Goal: Task Accomplishment & Management: Manage account settings

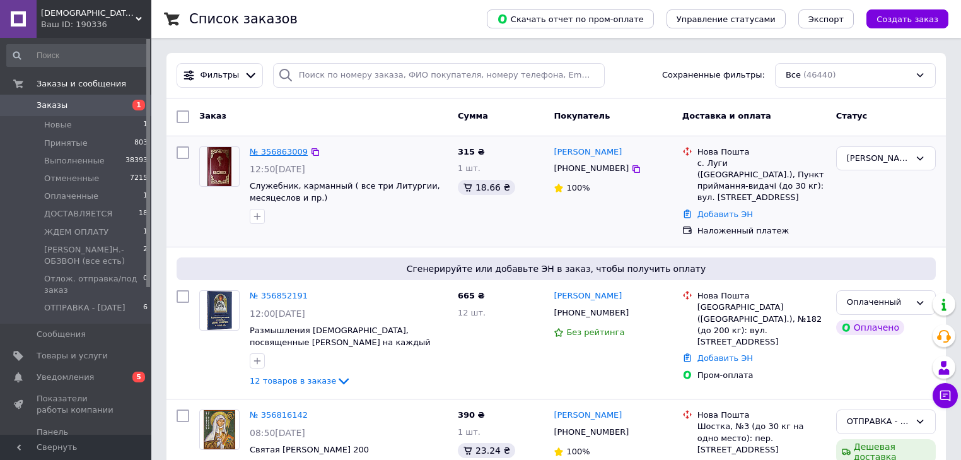
click at [276, 151] on link "№ 356863009" at bounding box center [279, 151] width 58 height 9
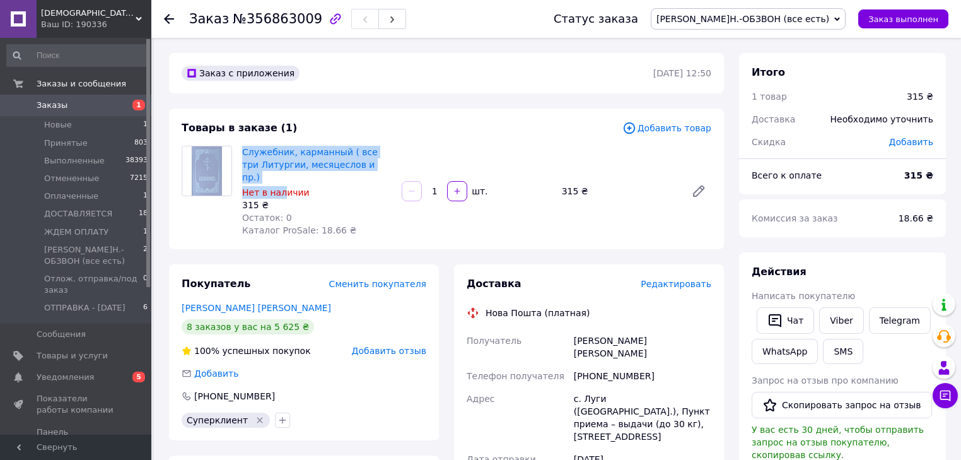
drag, startPoint x: 232, startPoint y: 149, endPoint x: 281, endPoint y: 180, distance: 57.2
click at [281, 180] on div "Служебник, карманный ( все три Литургии, месяцеслов и пр.) Нет в наличии 315 ₴ …" at bounding box center [447, 191] width 540 height 91
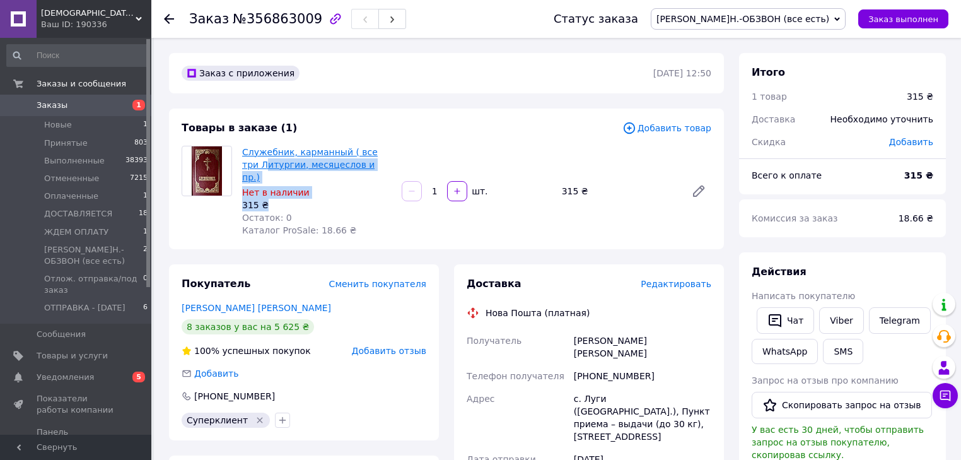
drag, startPoint x: 317, startPoint y: 190, endPoint x: 250, endPoint y: 165, distance: 71.4
click at [250, 165] on div "Служебник, карманный ( все три Литургии, месяцеслов и пр.) Нет в наличии 315 ₴ …" at bounding box center [317, 191] width 160 height 96
click at [310, 186] on div "Нет в наличии" at bounding box center [316, 192] width 149 height 13
drag, startPoint x: 303, startPoint y: 180, endPoint x: 240, endPoint y: 157, distance: 67.6
click at [240, 157] on div "Служебник, карманный ( все три Литургии, месяцеслов и пр.) Нет в наличии 315 ₴ …" at bounding box center [317, 191] width 160 height 96
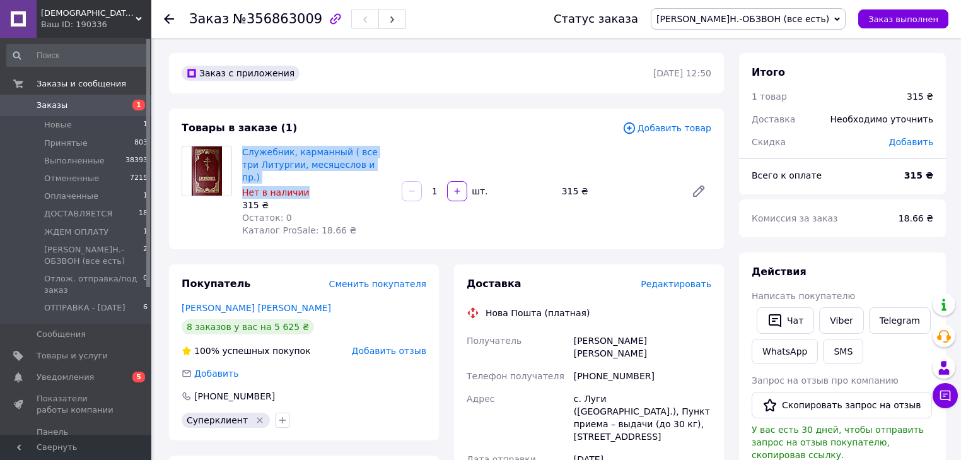
copy div "Служебник, карманный ( все три Литургии, месяцеслов и пр.) Нет в наличии"
click at [219, 303] on link "[PERSON_NAME] [PERSON_NAME]" at bounding box center [256, 308] width 149 height 10
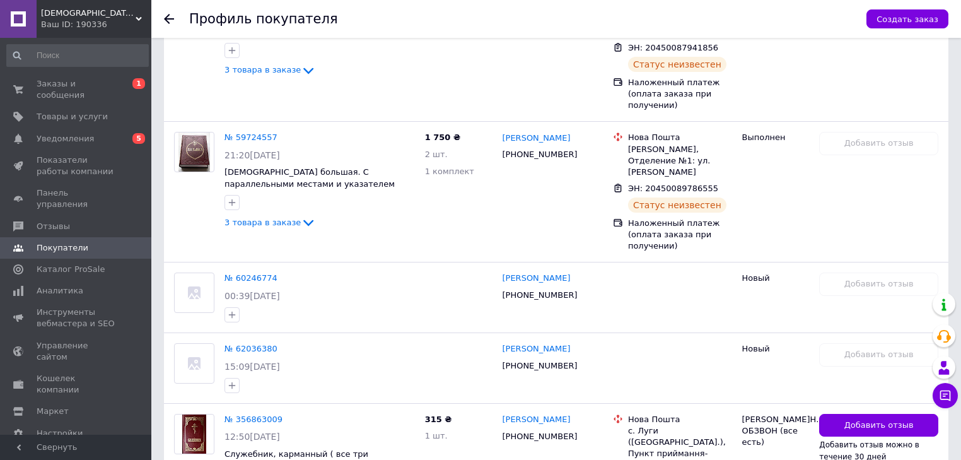
scroll to position [943, 0]
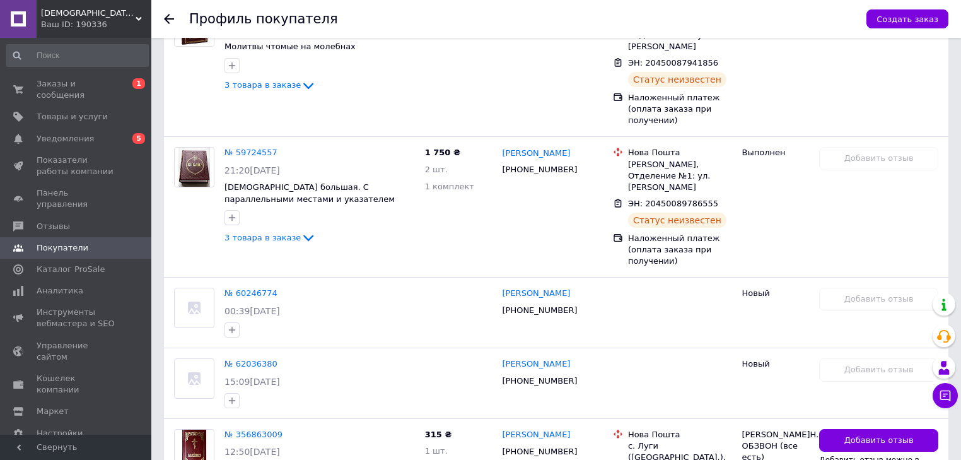
click at [170, 18] on icon at bounding box center [169, 19] width 10 height 10
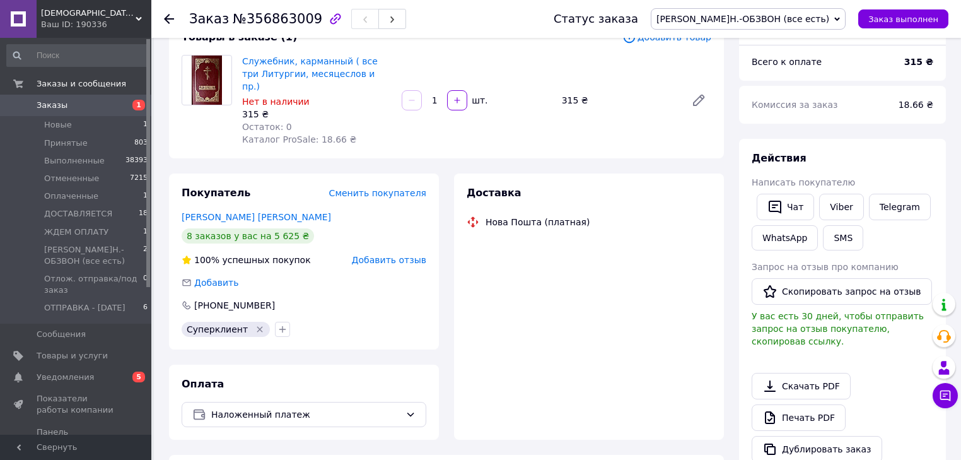
scroll to position [117, 0]
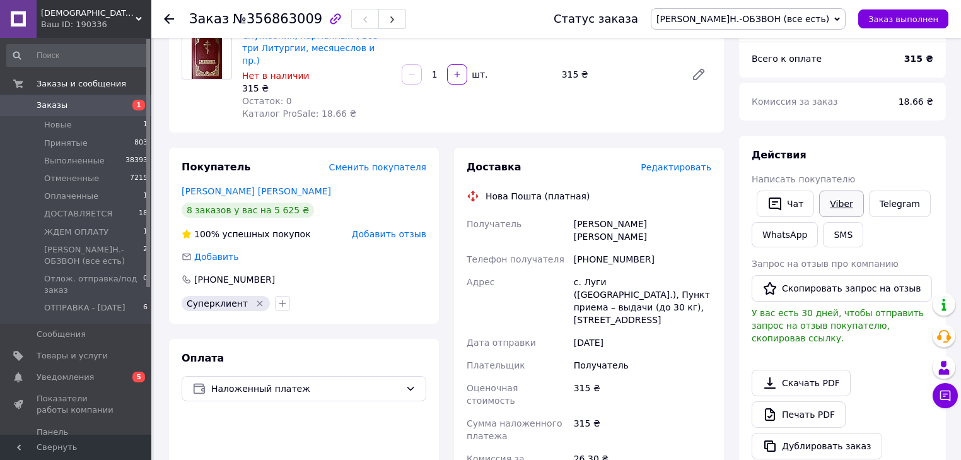
click at [837, 204] on link "Viber" at bounding box center [841, 203] width 44 height 26
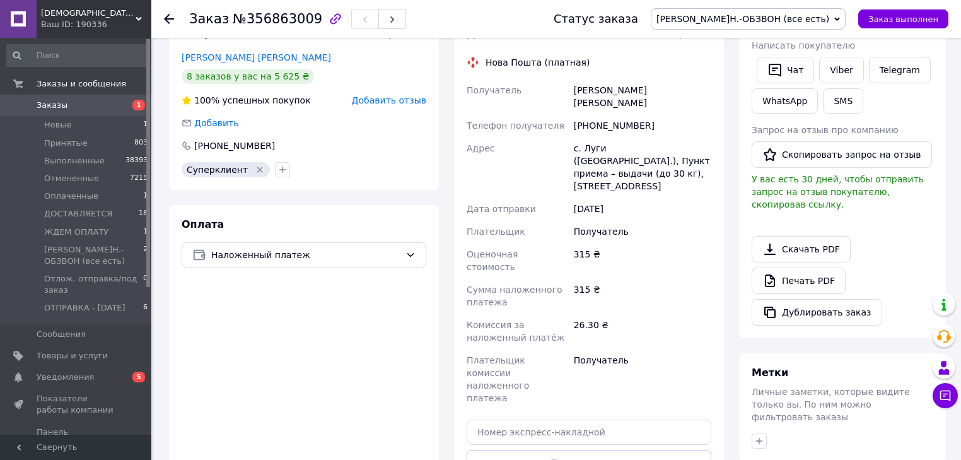
scroll to position [252, 0]
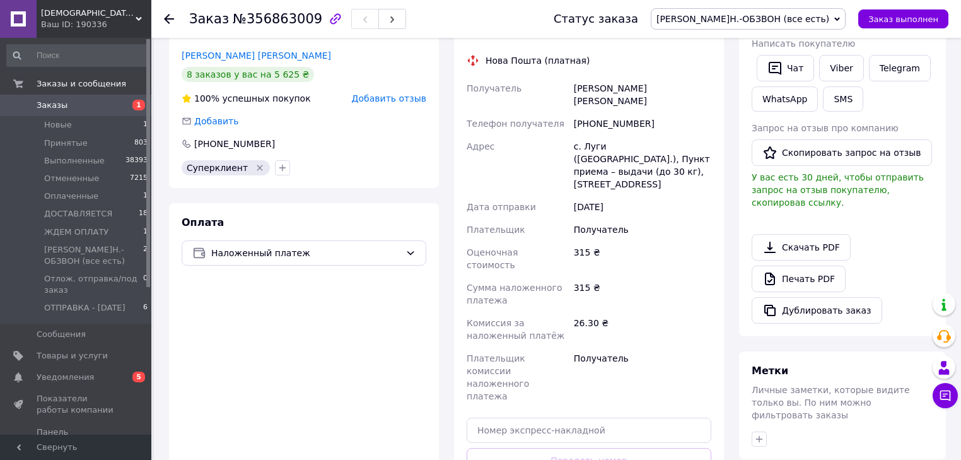
click at [793, 18] on span "[PERSON_NAME]Н.-ОБЗВОН (все есть)" at bounding box center [742, 19] width 173 height 10
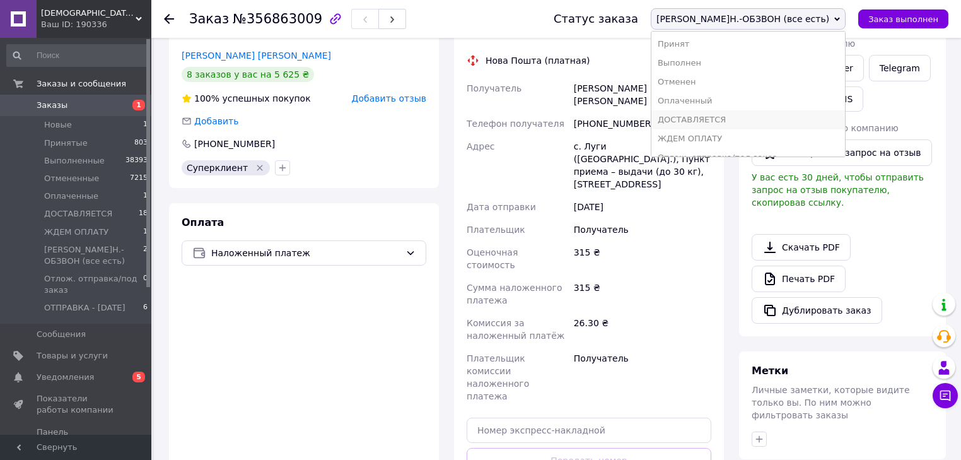
scroll to position [33, 0]
click at [762, 144] on li "ОТПРАВКА - [DATE]" at bounding box center [748, 143] width 194 height 19
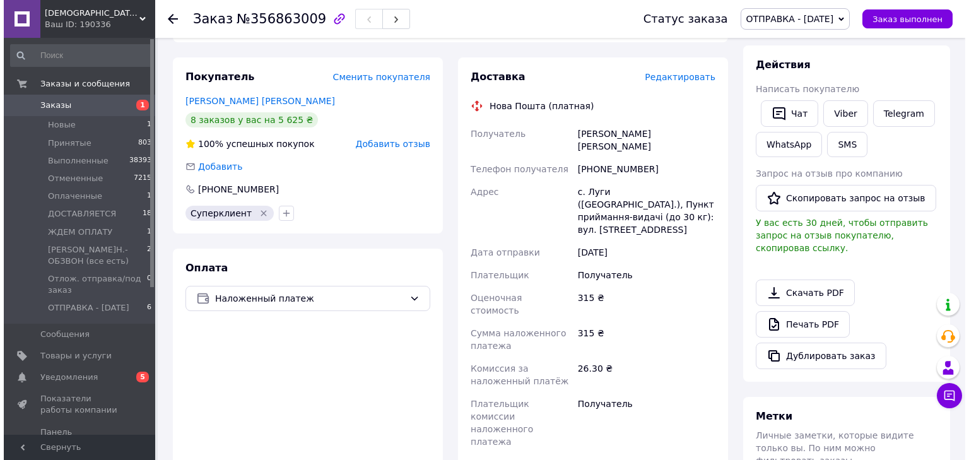
scroll to position [151, 0]
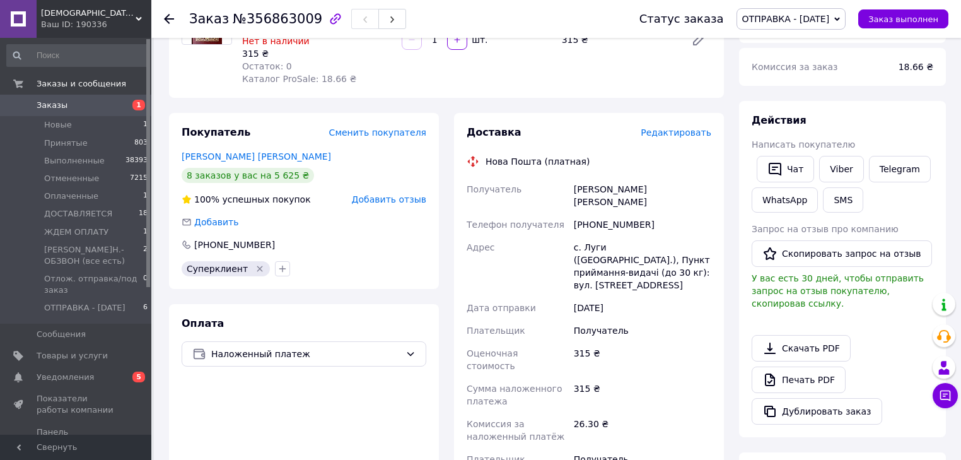
click at [680, 127] on span "Редактировать" at bounding box center [676, 132] width 71 height 10
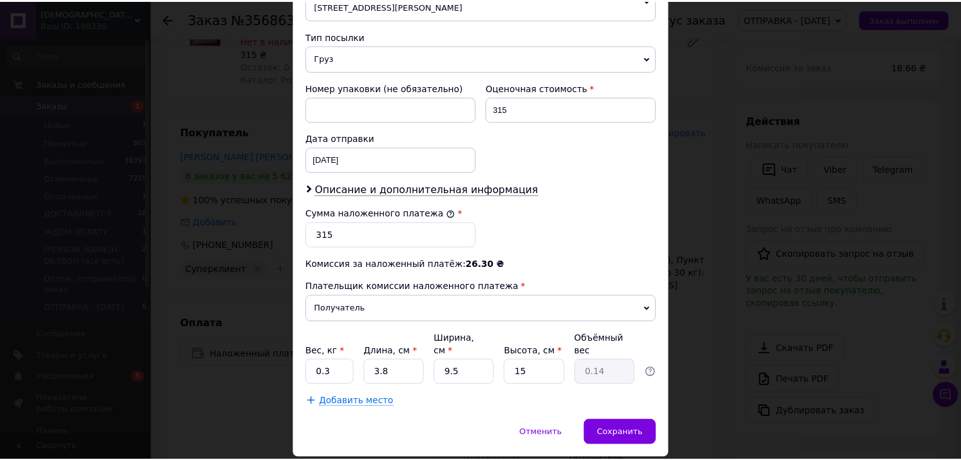
scroll to position [511, 0]
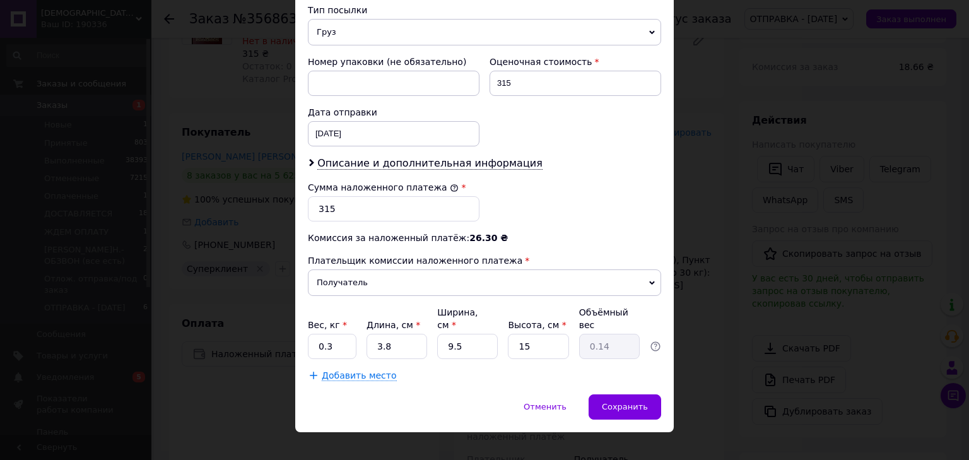
click at [325, 30] on span "Груз" at bounding box center [484, 32] width 353 height 26
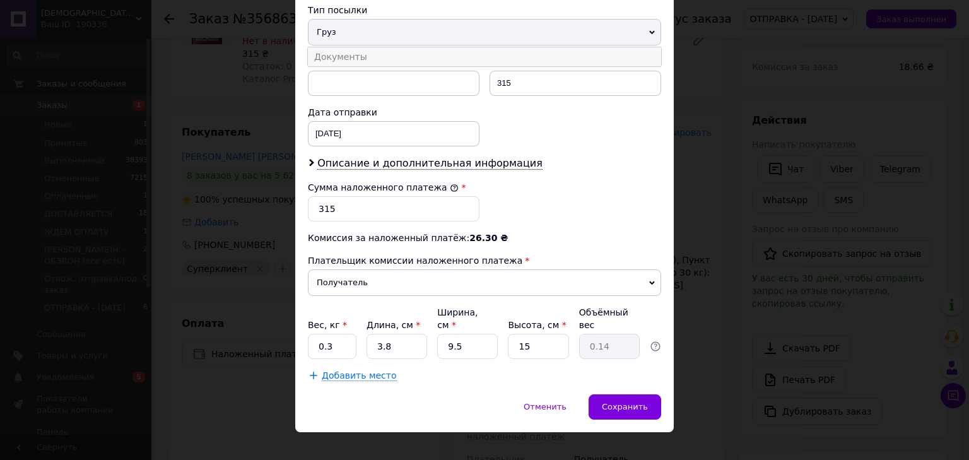
click at [320, 54] on li "Документы" at bounding box center [484, 56] width 353 height 19
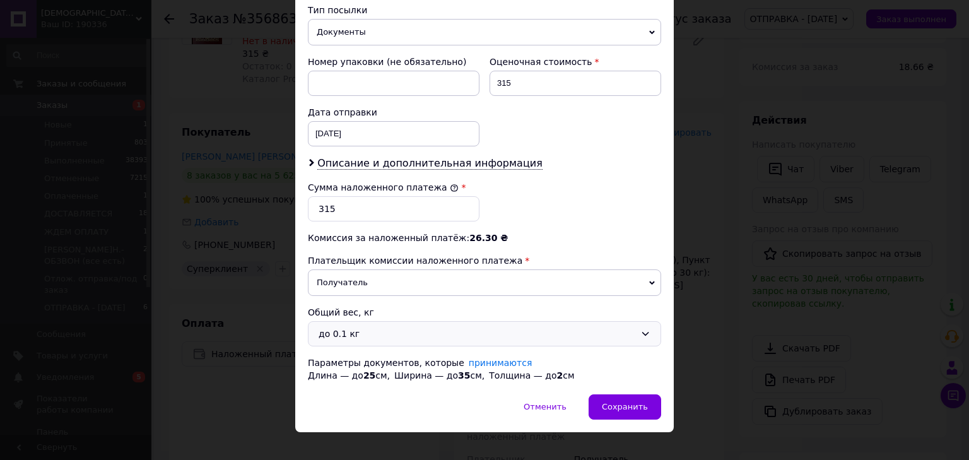
click at [329, 327] on div "до 0.1 кг" at bounding box center [476, 334] width 317 height 14
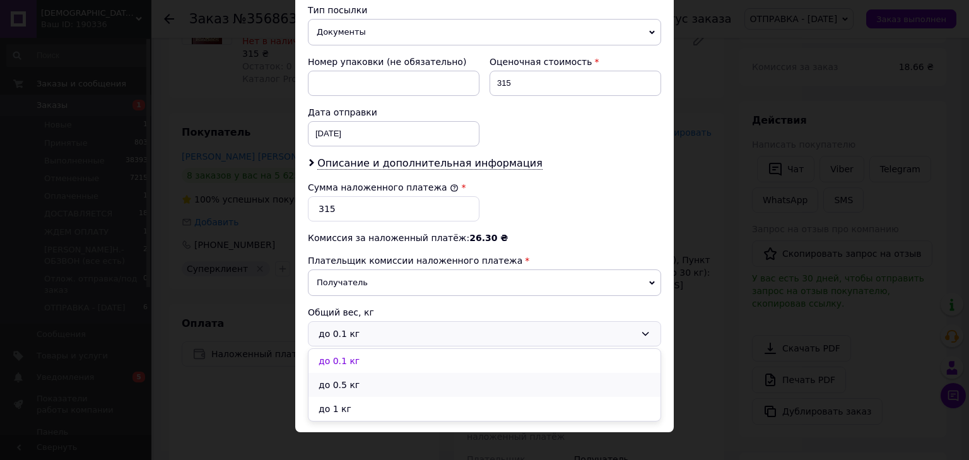
click at [327, 381] on li "до 0.5 кг" at bounding box center [484, 385] width 352 height 24
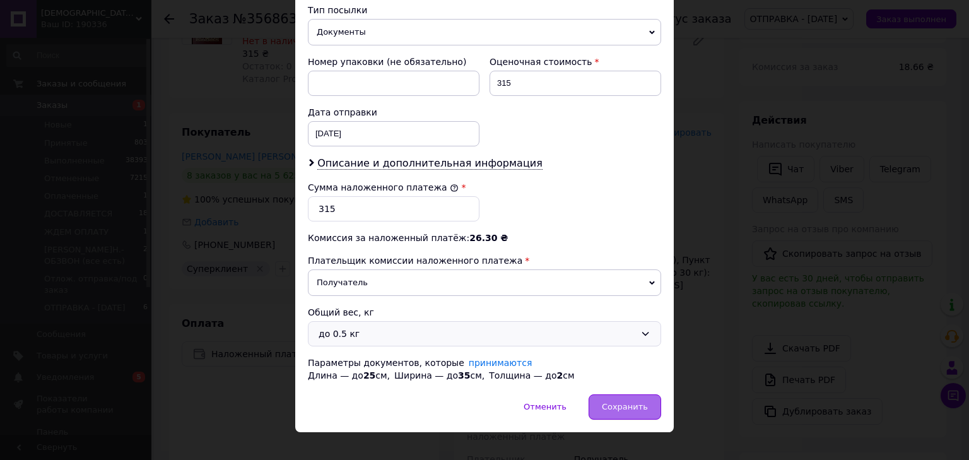
click at [622, 406] on span "Сохранить" at bounding box center [625, 406] width 46 height 9
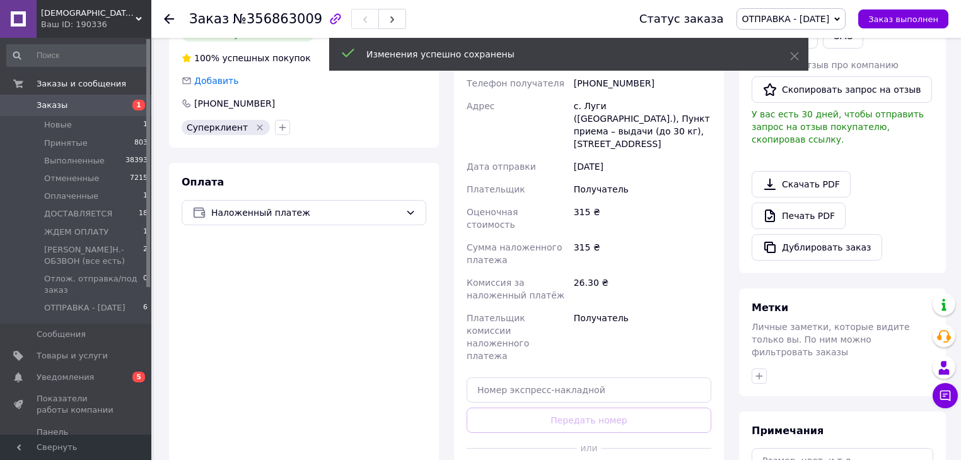
scroll to position [303, 0]
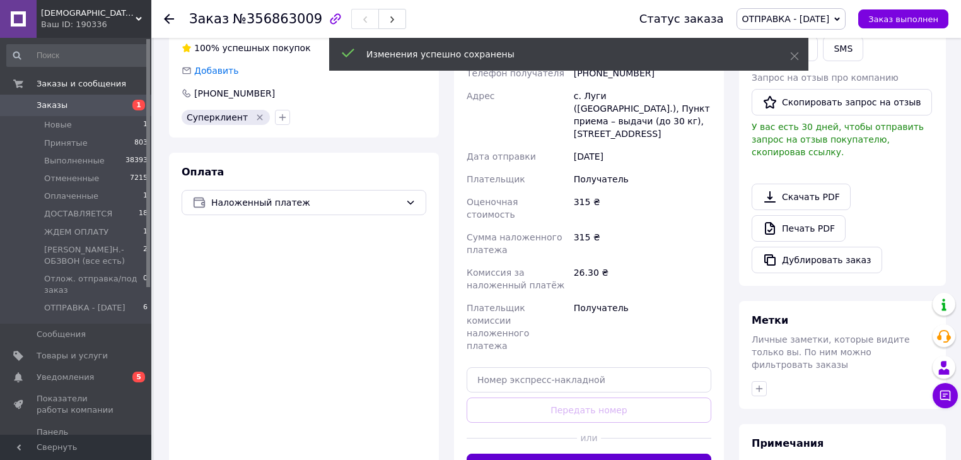
click at [614, 453] on button "Сгенерировать ЭН" at bounding box center [589, 465] width 245 height 25
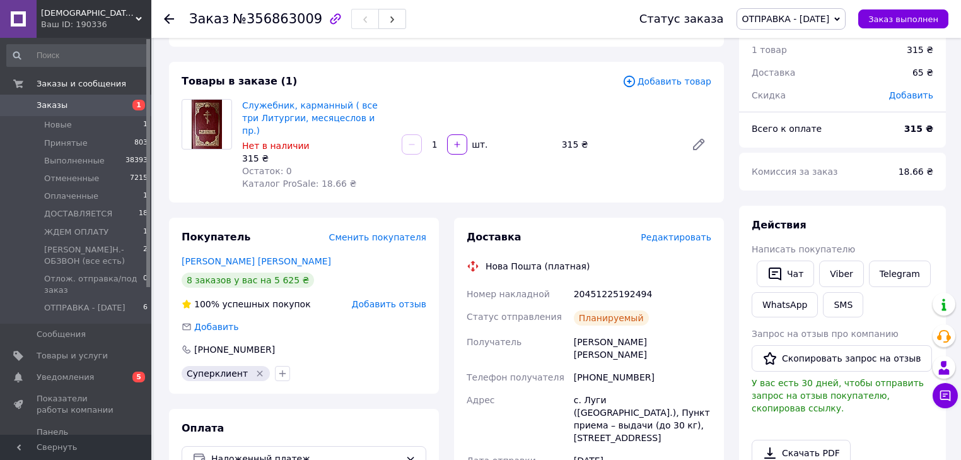
scroll to position [0, 0]
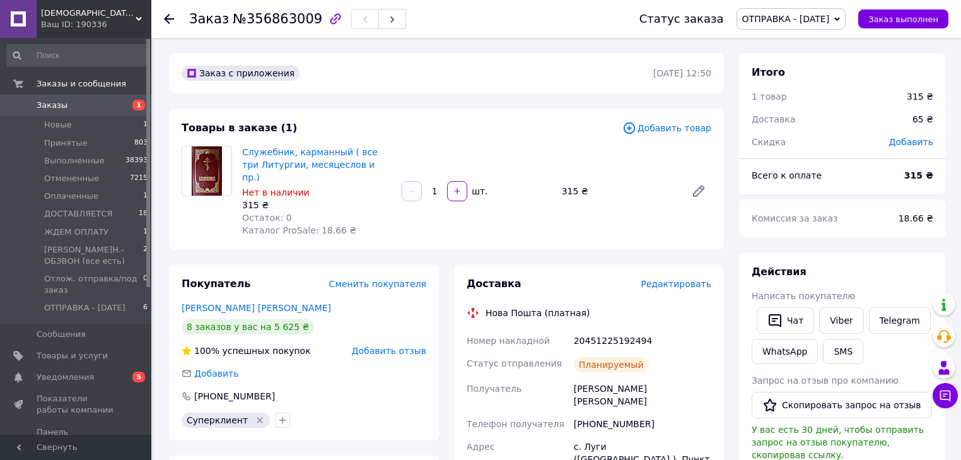
click at [165, 21] on icon at bounding box center [169, 19] width 10 height 10
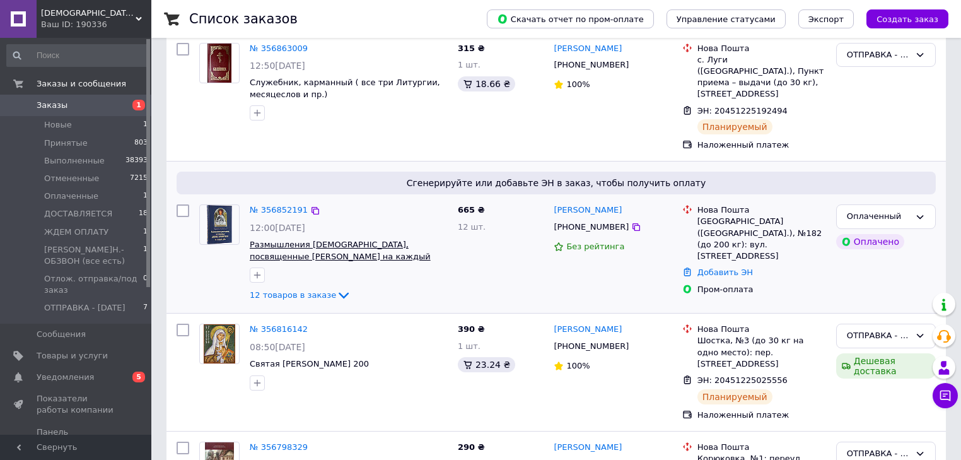
scroll to position [252, 0]
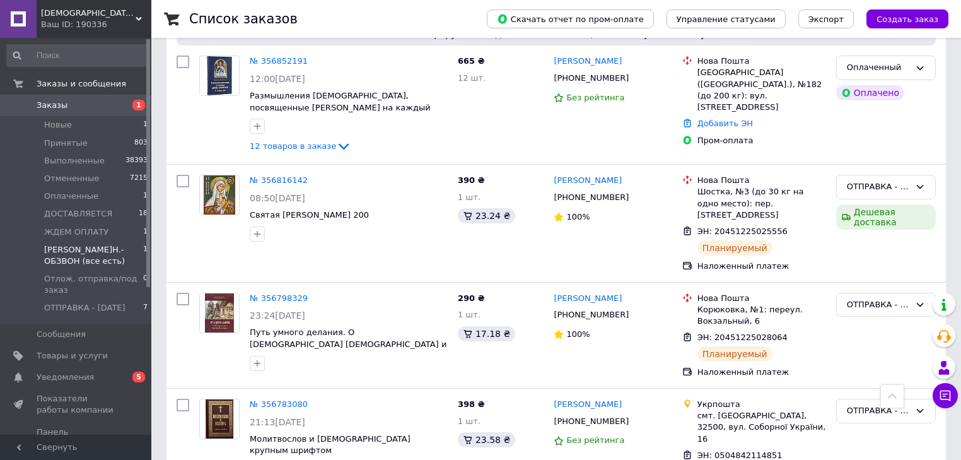
click at [94, 255] on span "[PERSON_NAME]Н.-ОБЗВОН (все есть)" at bounding box center [93, 255] width 99 height 23
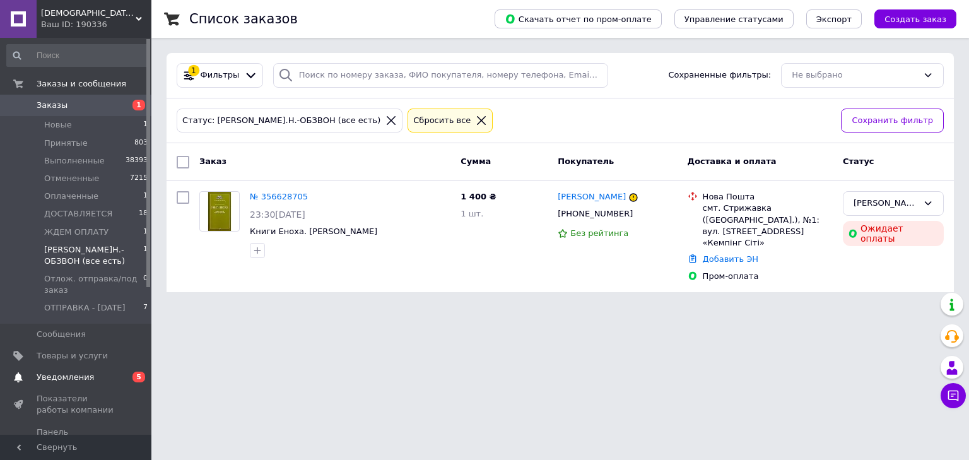
click at [48, 371] on span "Уведомления" at bounding box center [65, 376] width 57 height 11
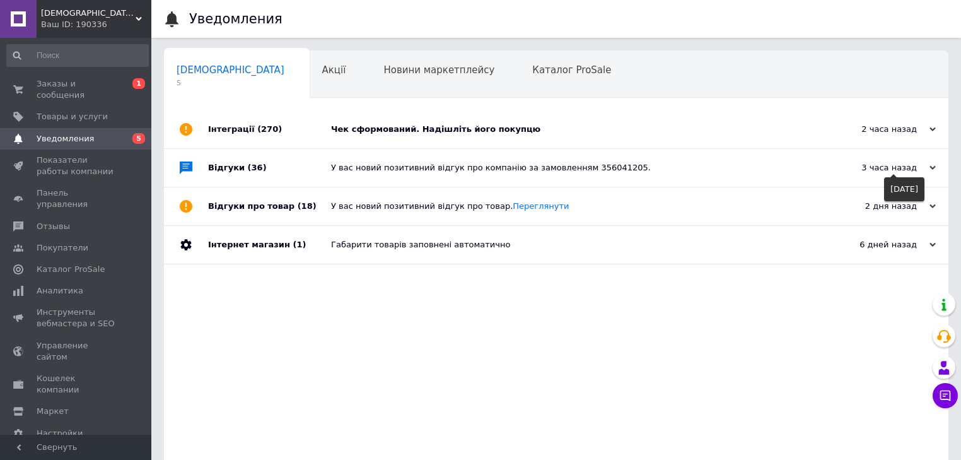
click at [931, 171] on icon at bounding box center [933, 168] width 6 height 6
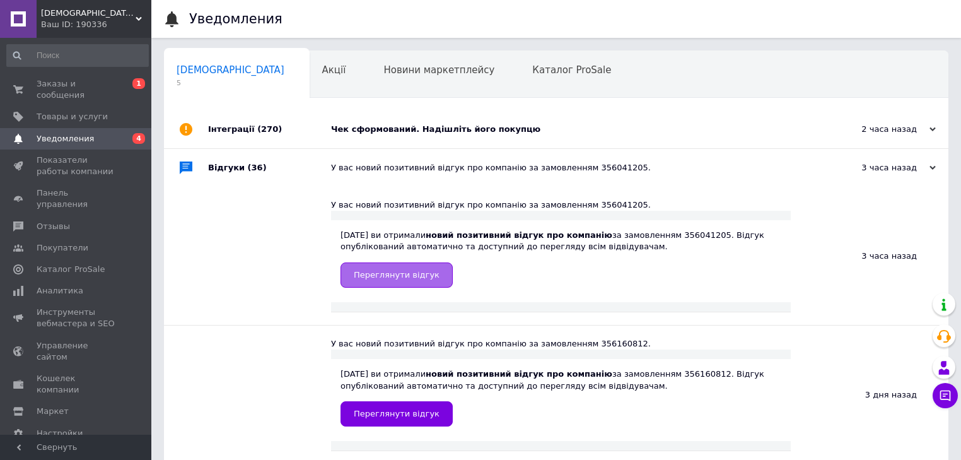
click at [385, 276] on span "Переглянути відгук" at bounding box center [397, 274] width 86 height 9
click at [424, 134] on div "Чек сформований. Надішліть його покупцю" at bounding box center [570, 129] width 479 height 11
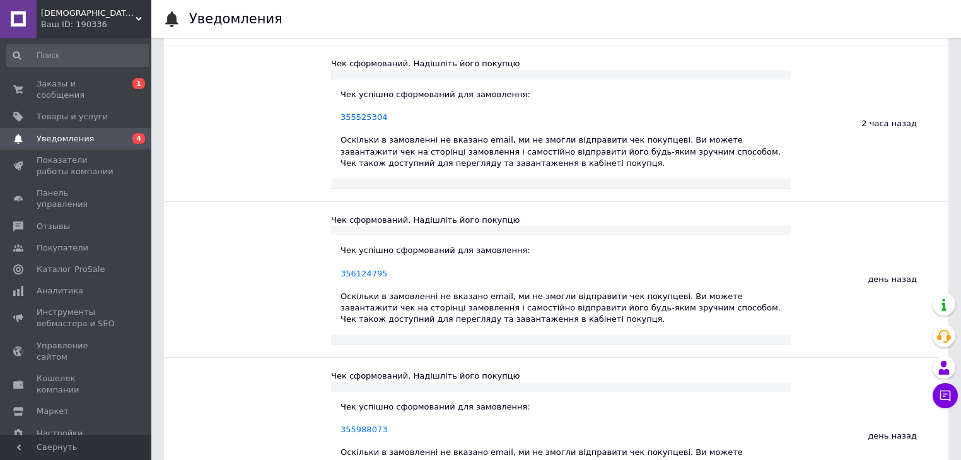
scroll to position [959, 0]
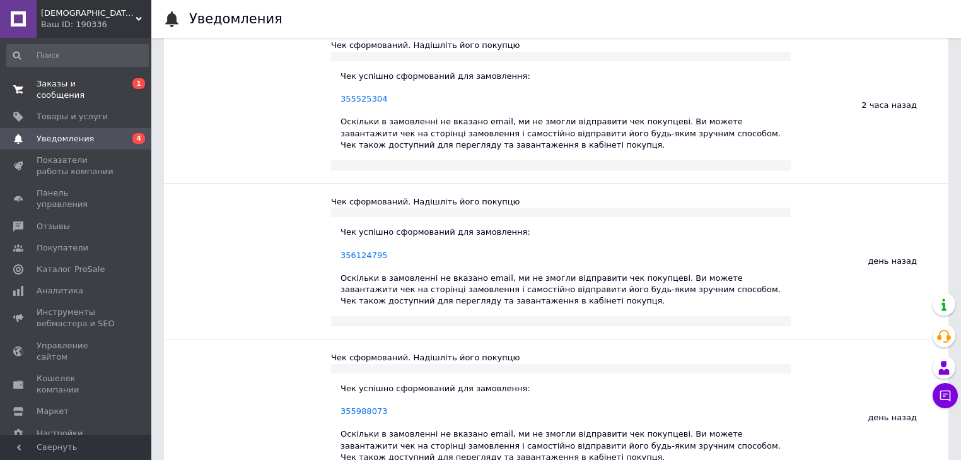
click at [52, 85] on span "Заказы и сообщения" at bounding box center [77, 89] width 80 height 23
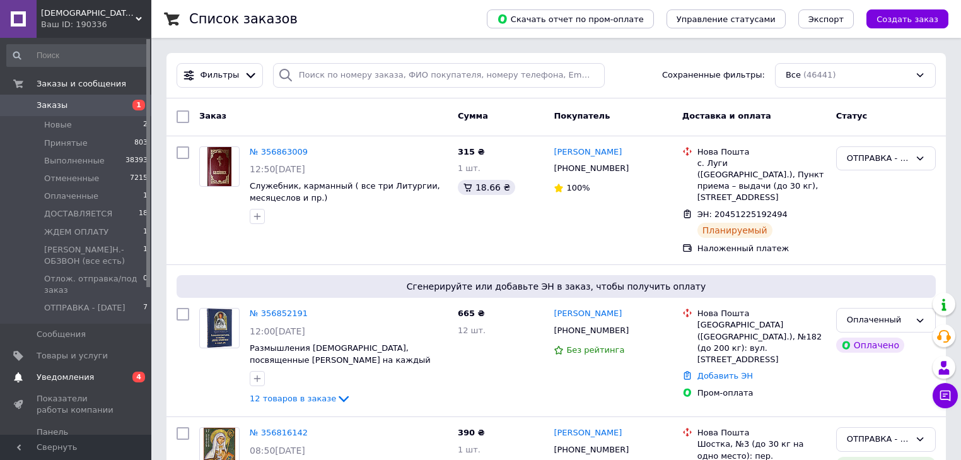
click at [73, 371] on span "Уведомления" at bounding box center [65, 376] width 57 height 11
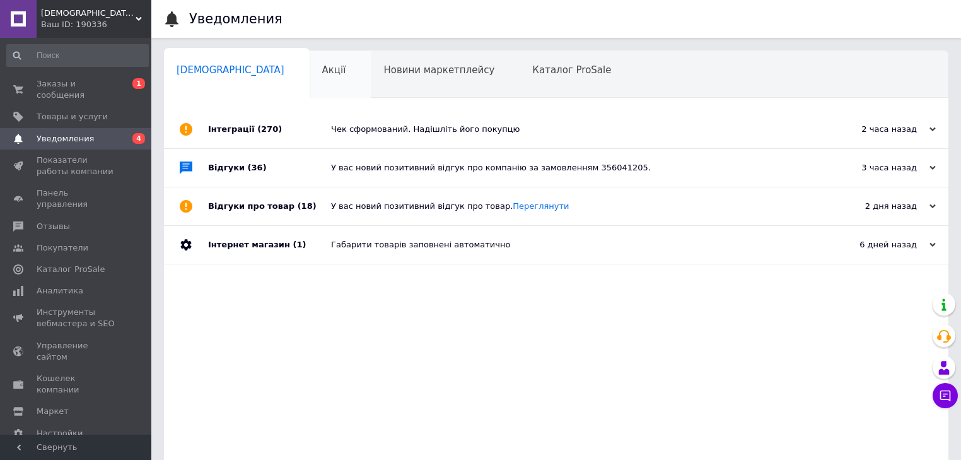
click at [310, 77] on div "Акції 0" at bounding box center [341, 75] width 62 height 48
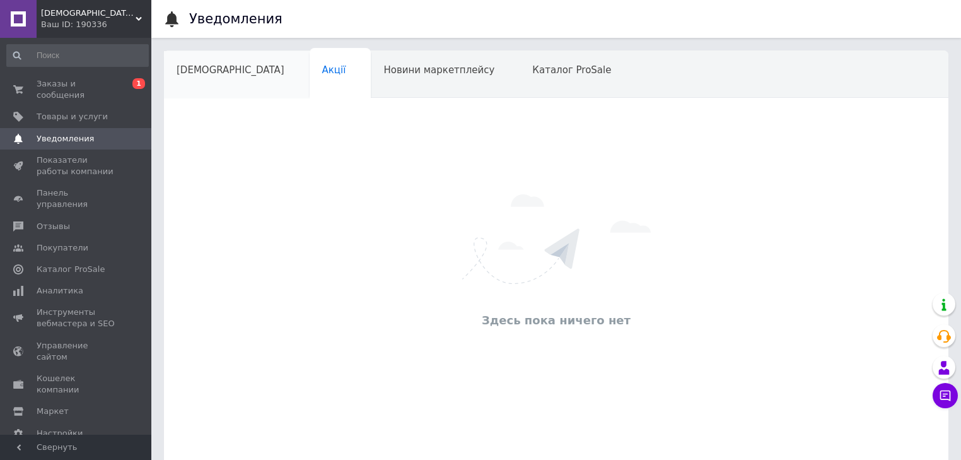
click at [198, 74] on span "[DEMOGRAPHIC_DATA]" at bounding box center [231, 69] width 108 height 11
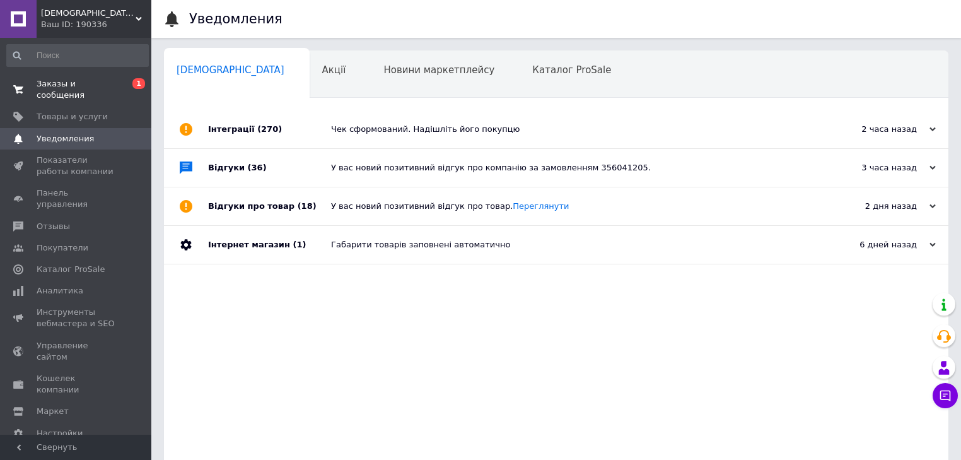
click at [50, 85] on span "Заказы и сообщения" at bounding box center [77, 89] width 80 height 23
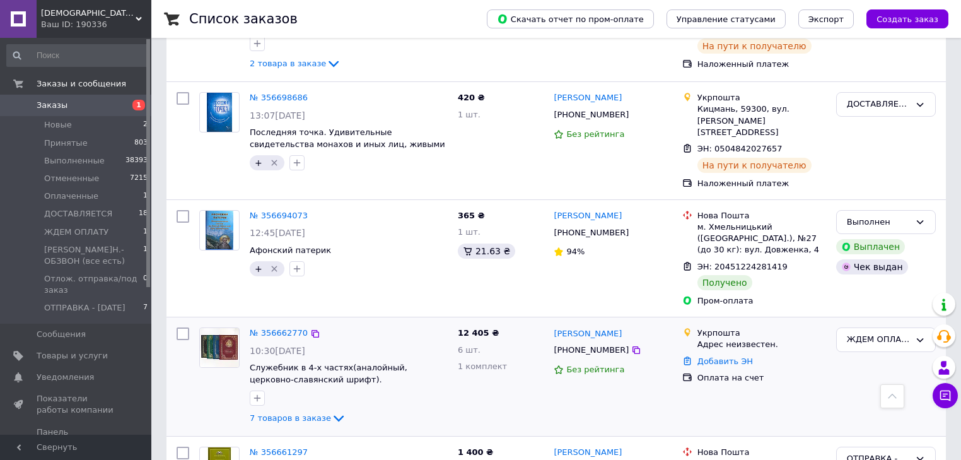
scroll to position [1009, 0]
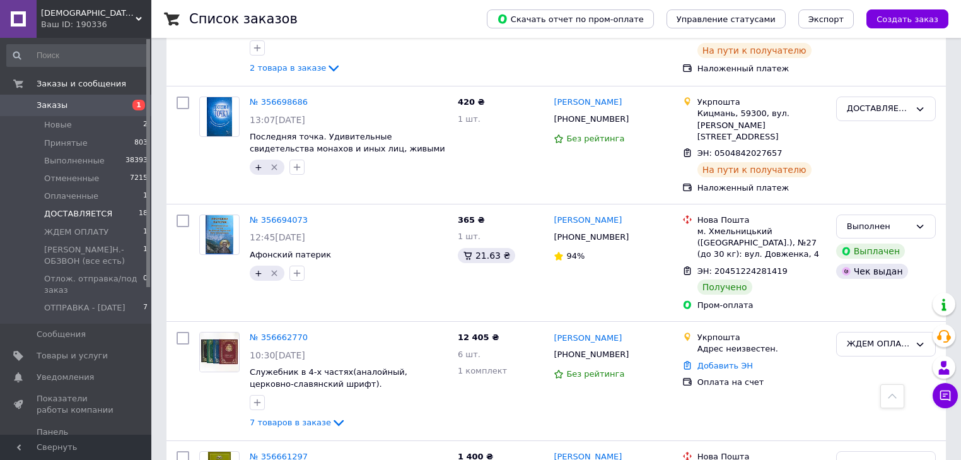
click at [62, 214] on span "ДОСТАВЛЯЕТСЯ" at bounding box center [78, 213] width 68 height 11
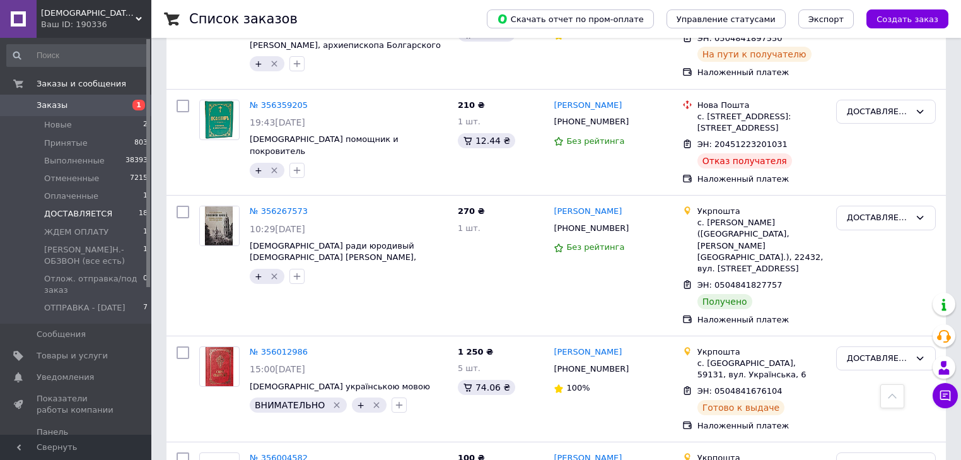
scroll to position [1310, 0]
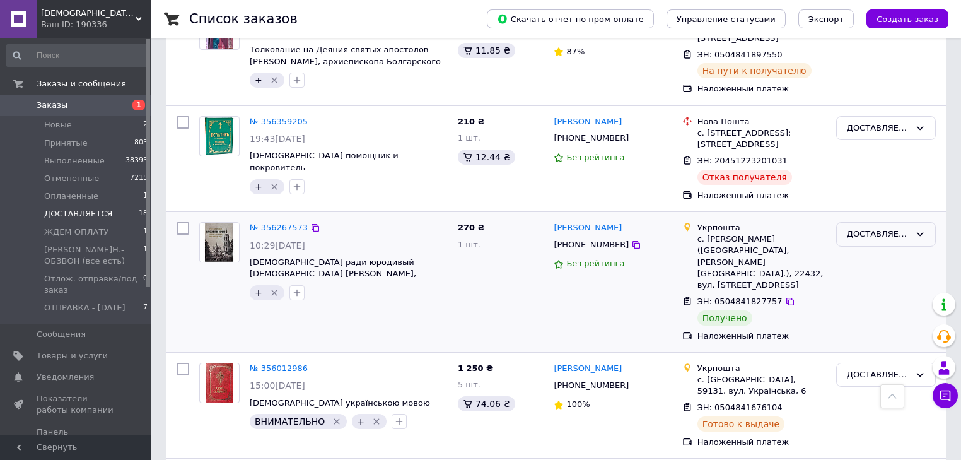
click at [919, 229] on icon at bounding box center [920, 234] width 10 height 10
click at [856, 272] on li "Выполнен" at bounding box center [886, 283] width 98 height 23
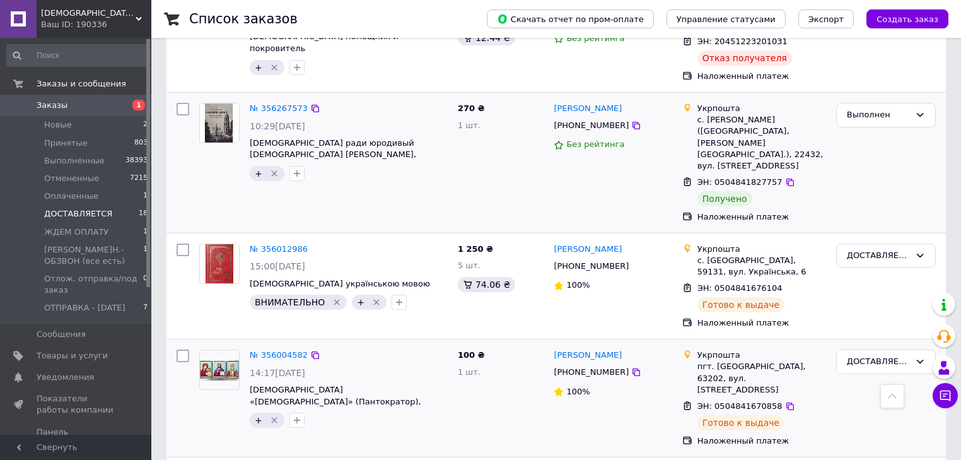
scroll to position [1411, 0]
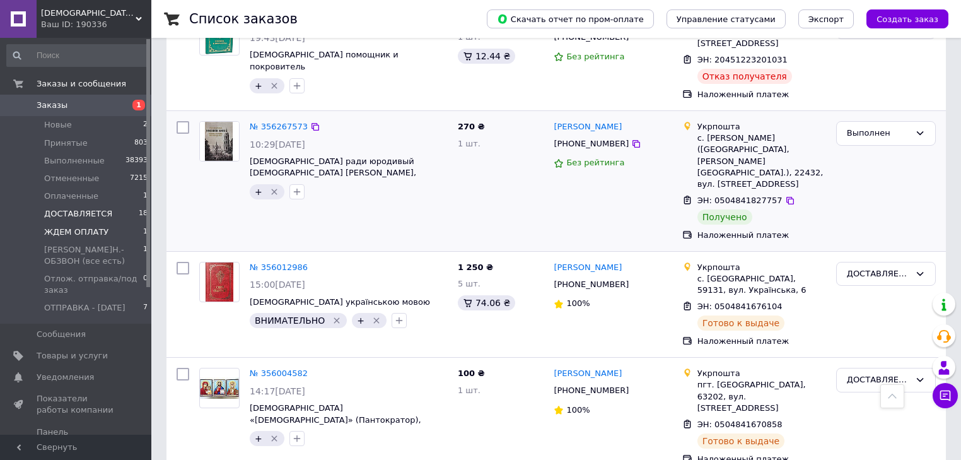
click at [79, 230] on span "ЖДЕМ ОПЛАТУ" at bounding box center [76, 231] width 64 height 11
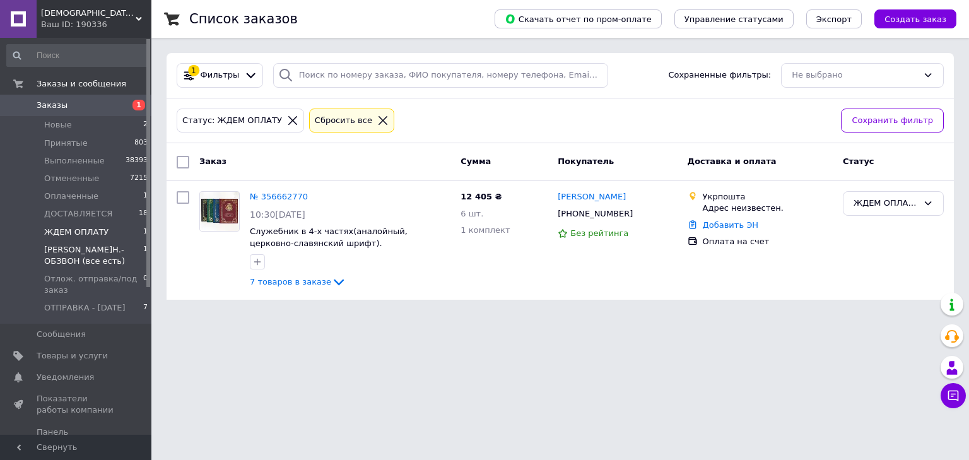
click at [79, 253] on span "[PERSON_NAME]Н.-ОБЗВОН (все есть)" at bounding box center [93, 255] width 99 height 23
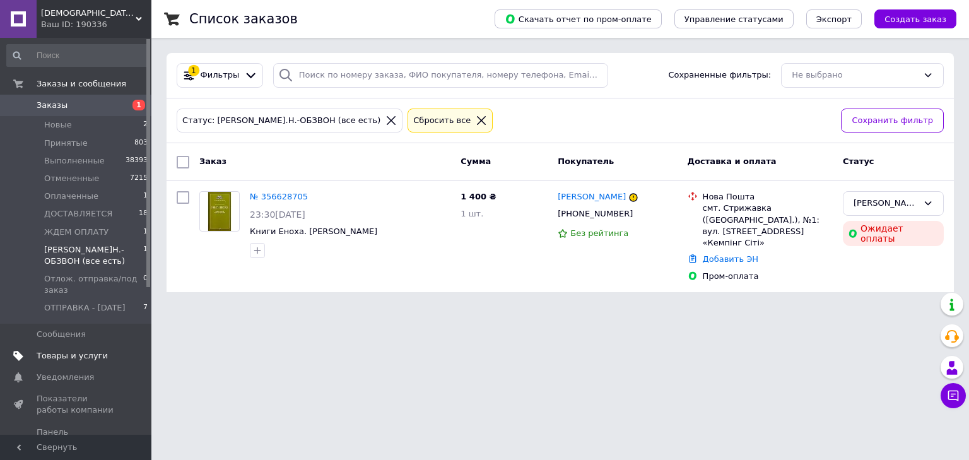
click at [71, 350] on span "Товары и услуги" at bounding box center [72, 355] width 71 height 11
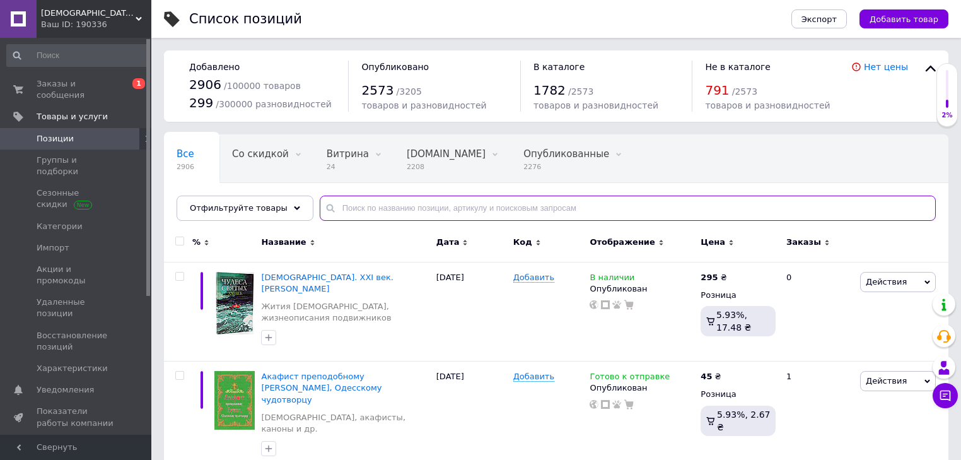
click at [359, 204] on input "text" at bounding box center [628, 207] width 616 height 25
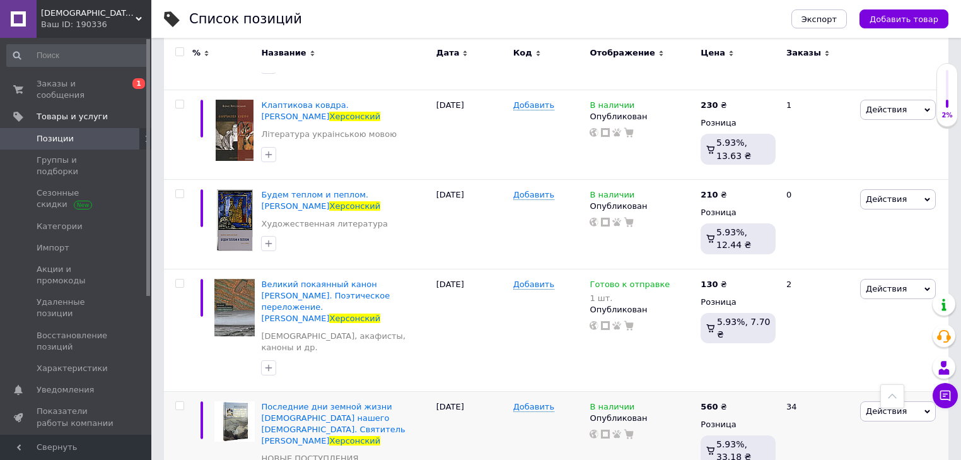
scroll to position [363, 0]
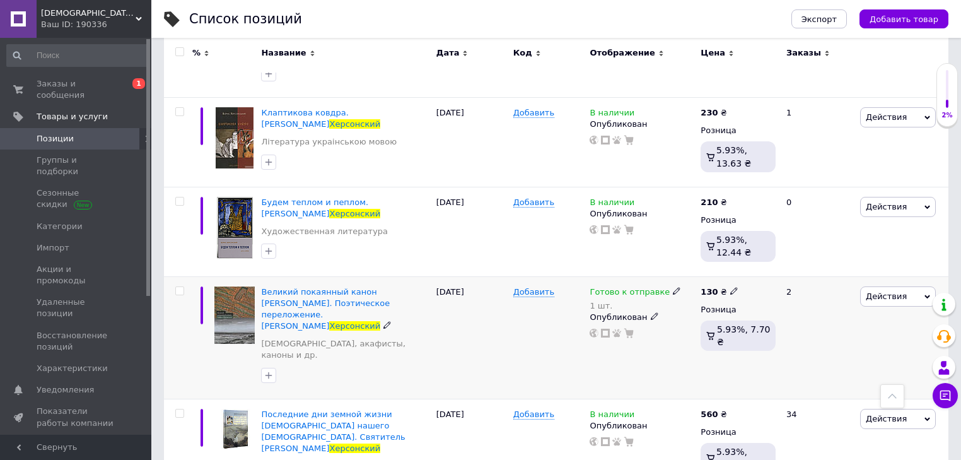
type input "херсонский"
click at [182, 287] on input "checkbox" at bounding box center [179, 291] width 8 height 8
checkbox input "true"
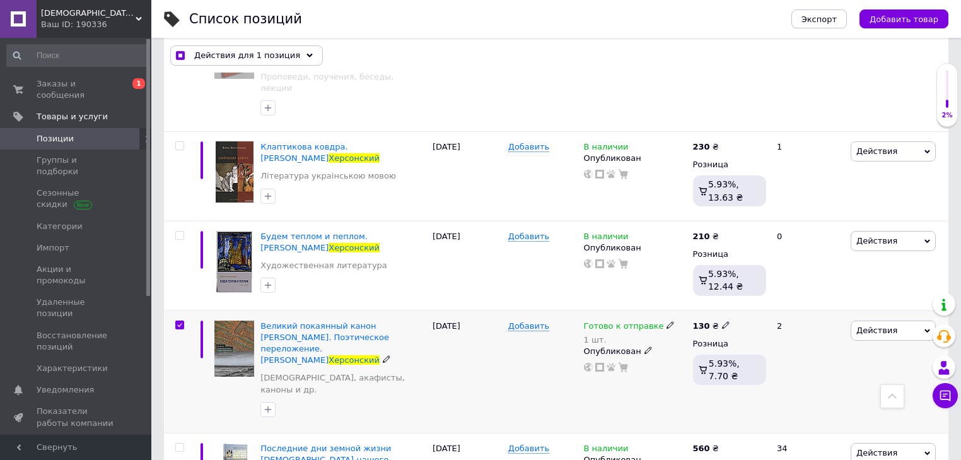
click at [865, 325] on span "Действия" at bounding box center [876, 329] width 41 height 9
click at [798, 381] on li "Копировать" at bounding box center [845, 390] width 179 height 18
checkbox input "true"
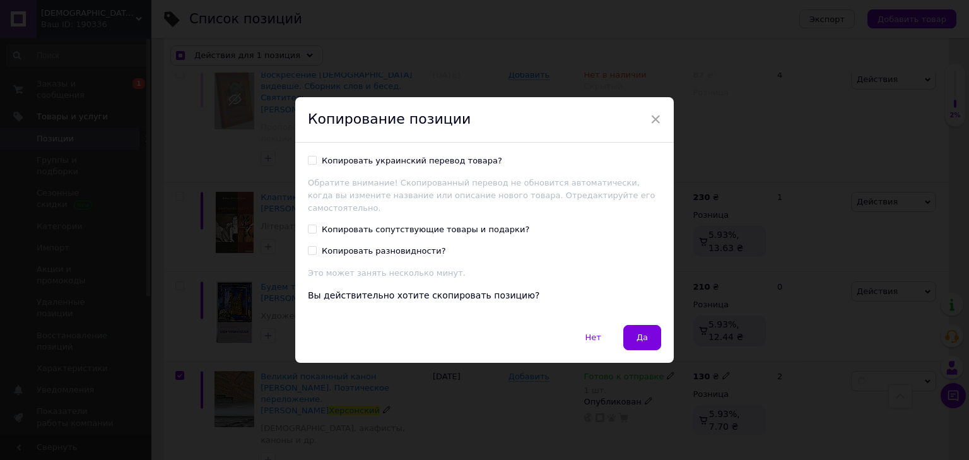
click at [460, 166] on div "Копировать украинский перевод товара?" at bounding box center [412, 160] width 180 height 11
click at [316, 164] on input "Копировать украинский перевод товара?" at bounding box center [312, 160] width 8 height 8
checkbox input "true"
click at [628, 337] on button "Да" at bounding box center [642, 337] width 38 height 25
checkbox input "true"
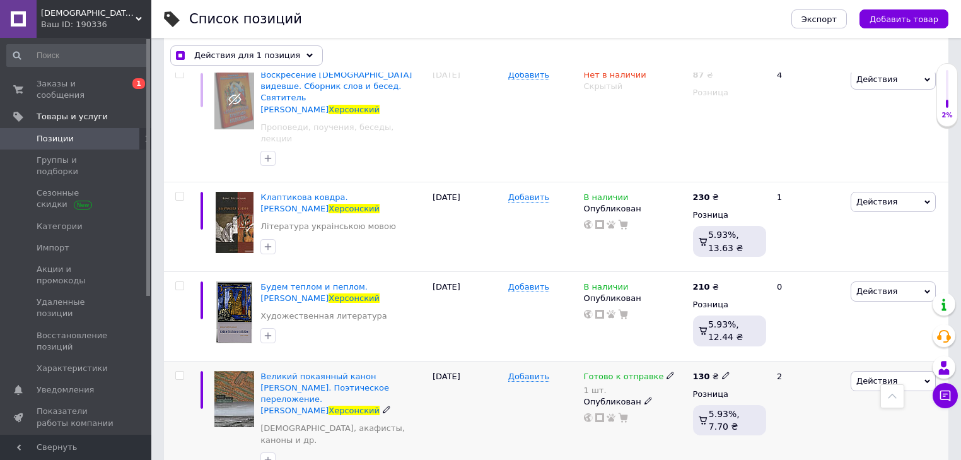
checkbox input "false"
